Goal: Information Seeking & Learning: Learn about a topic

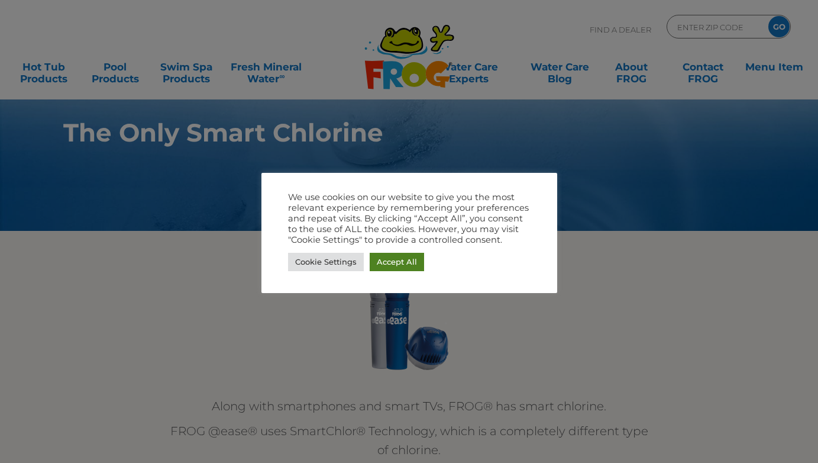
click at [393, 259] on link "Accept All" at bounding box center [397, 262] width 54 height 18
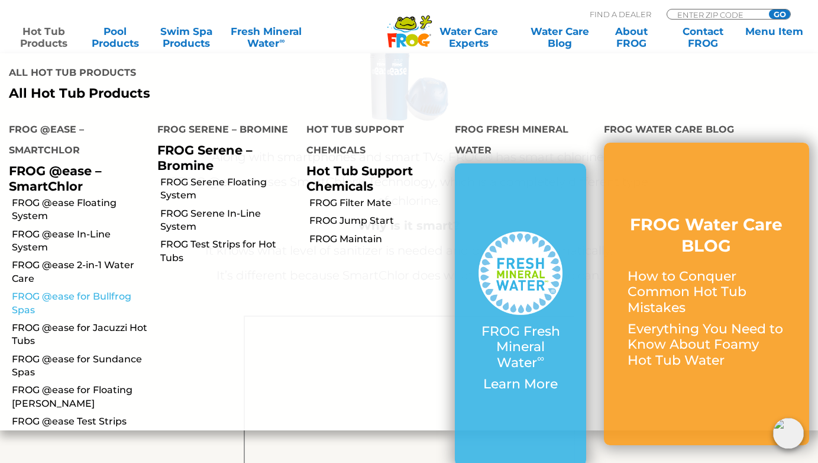
scroll to position [250, 0]
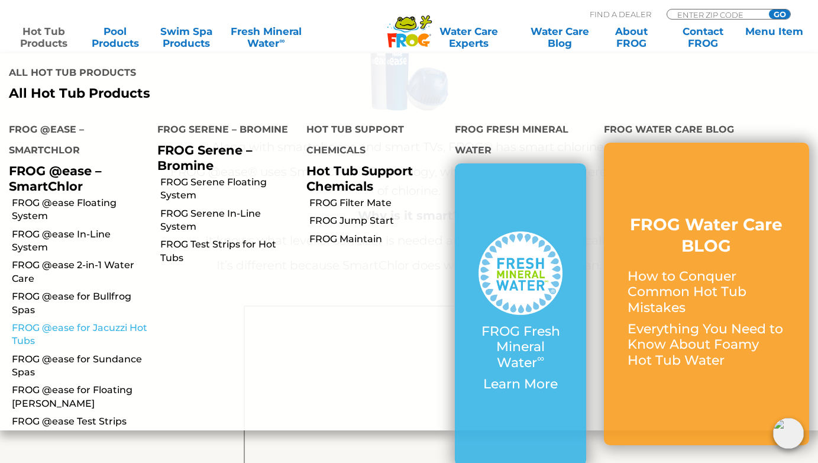
click at [62, 321] on link "FROG @ease for Jacuzzi Hot Tubs" at bounding box center [80, 334] width 137 height 27
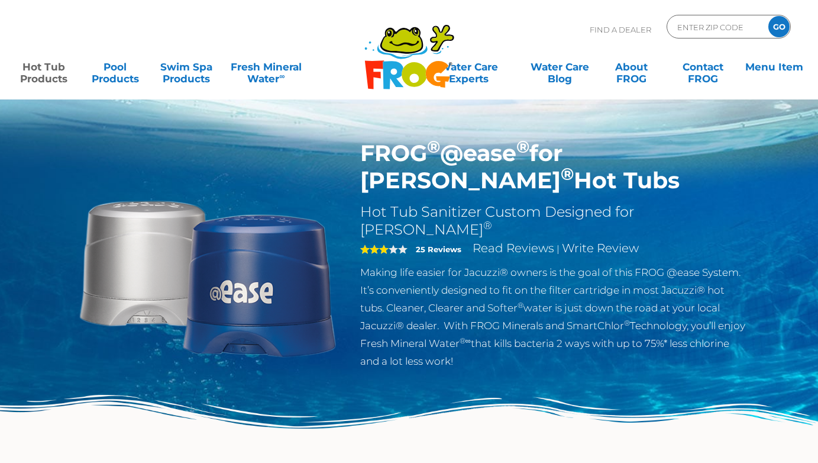
scroll to position [2, 0]
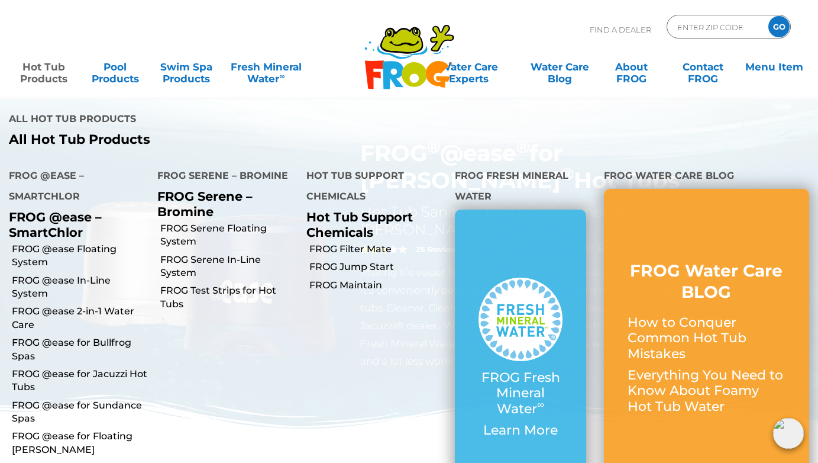
click at [42, 69] on link "Hot Tub Products" at bounding box center [43, 67] width 63 height 24
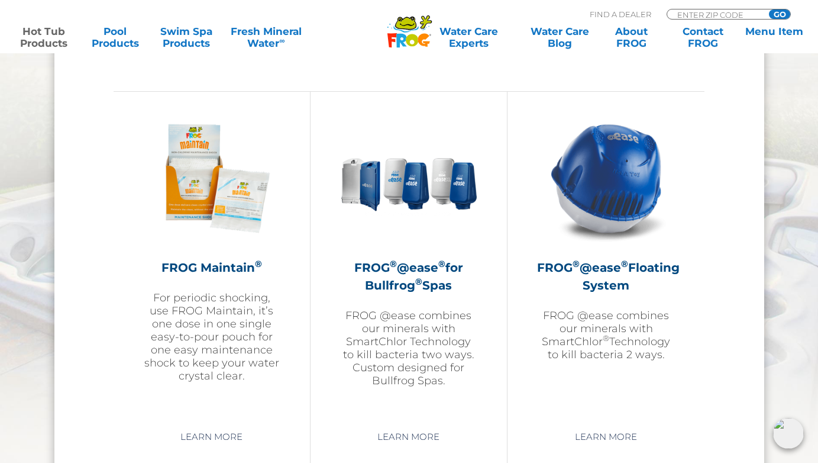
scroll to position [1309, 0]
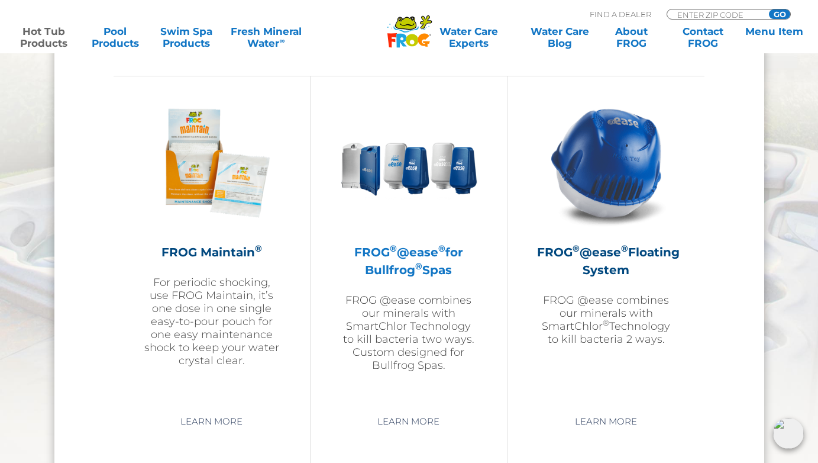
click at [404, 172] on img at bounding box center [408, 162] width 137 height 137
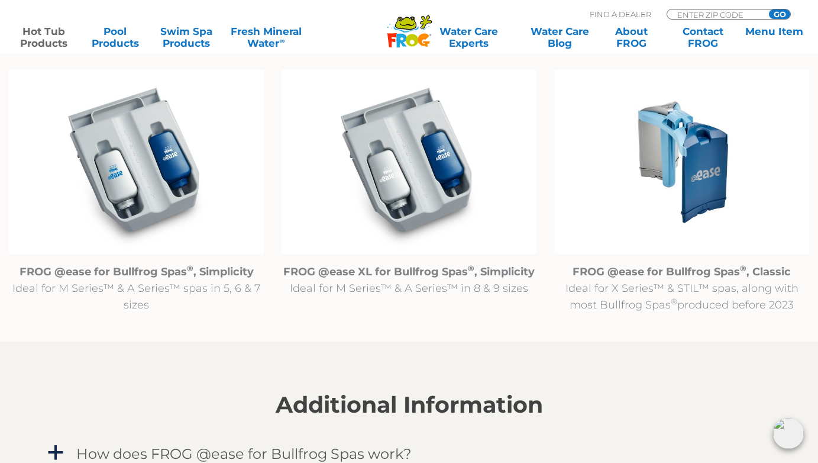
scroll to position [1233, 0]
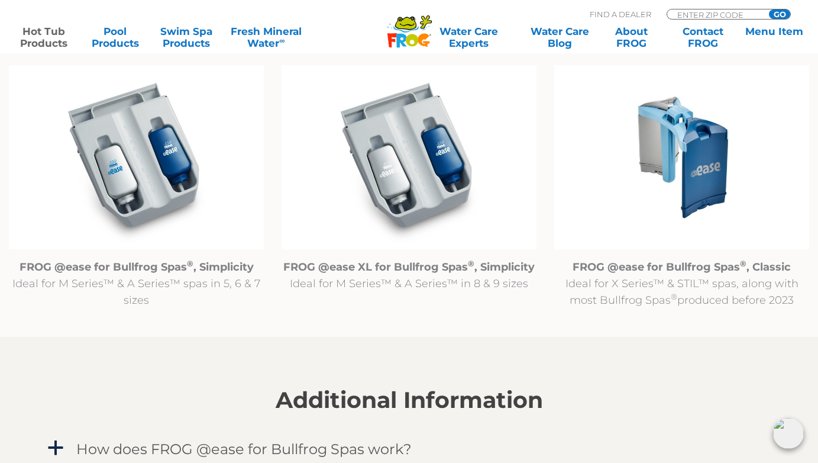
click at [665, 198] on img at bounding box center [681, 157] width 255 height 184
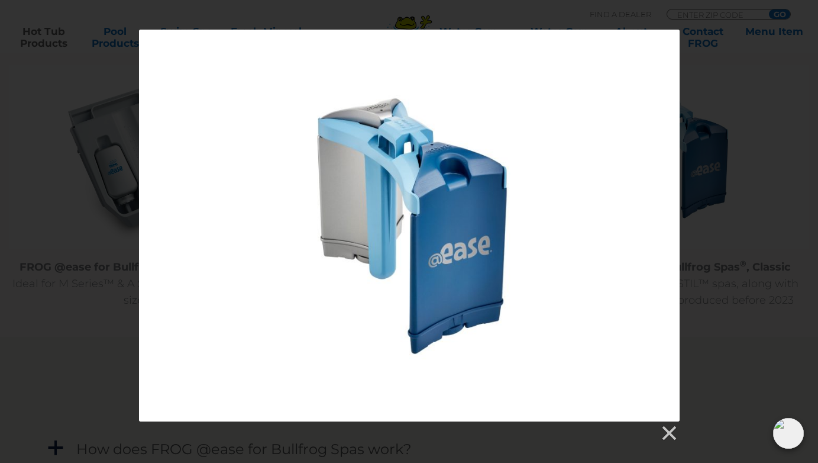
click at [744, 168] on div at bounding box center [409, 236] width 818 height 412
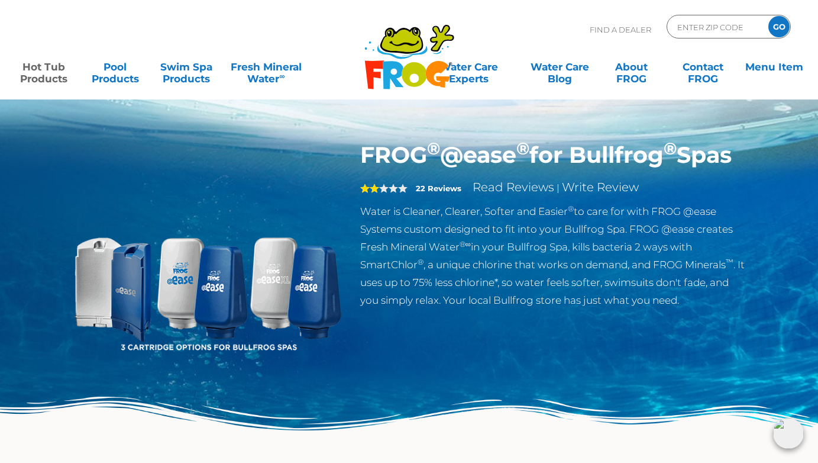
scroll to position [2, 0]
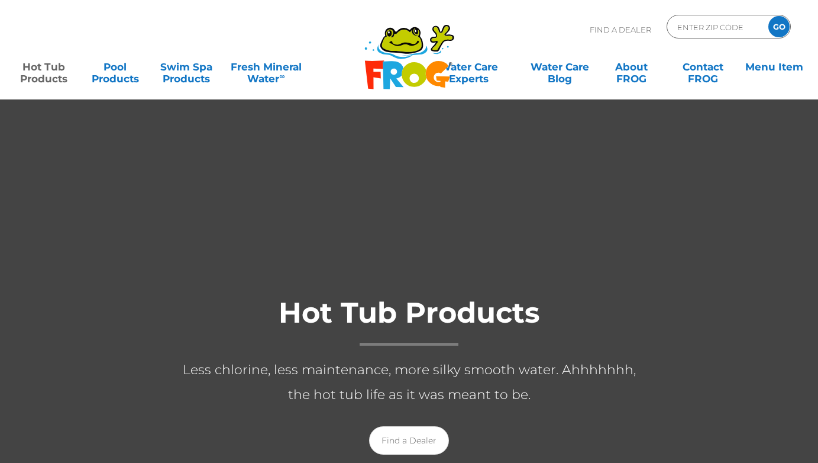
scroll to position [1309, 0]
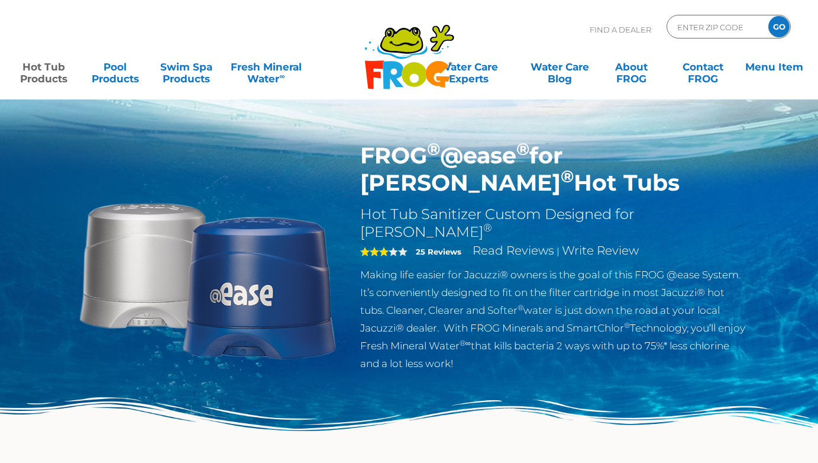
scroll to position [2, 0]
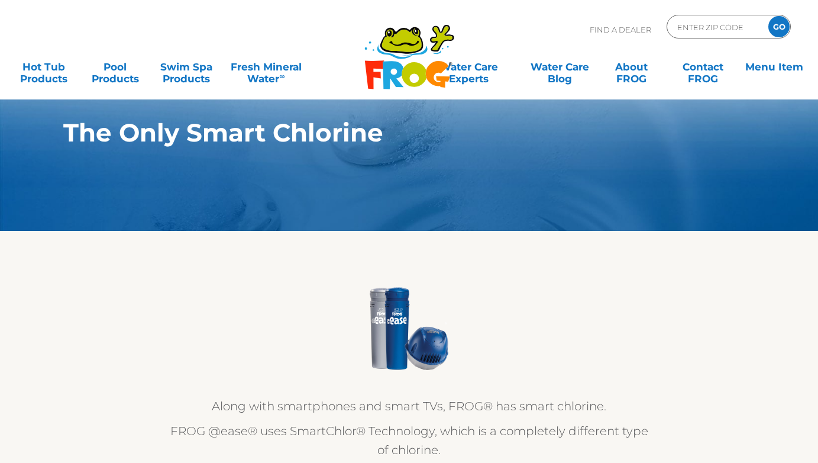
scroll to position [254, 0]
